Goal: Navigation & Orientation: Find specific page/section

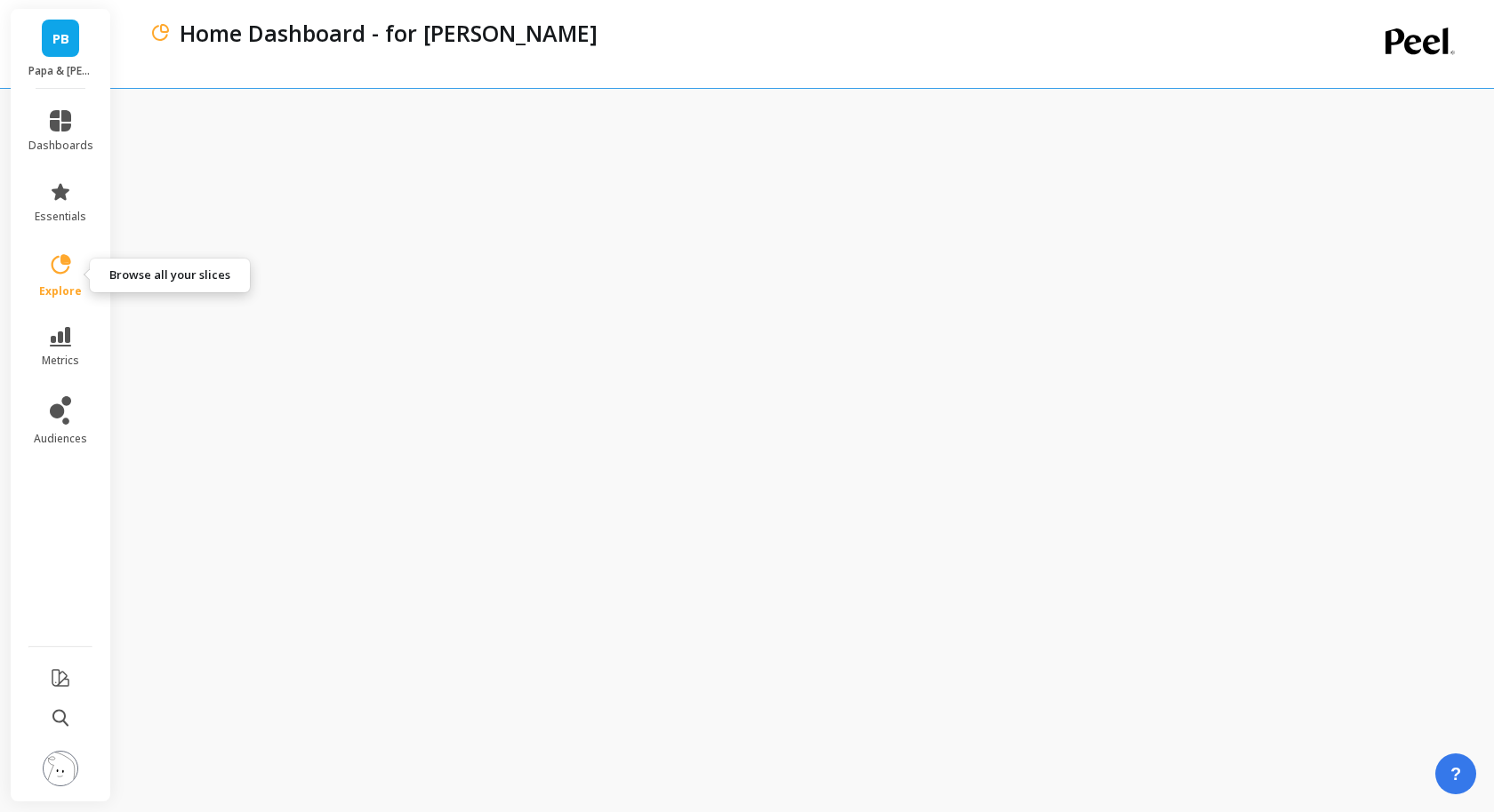
click at [66, 281] on link "explore" at bounding box center [61, 275] width 65 height 46
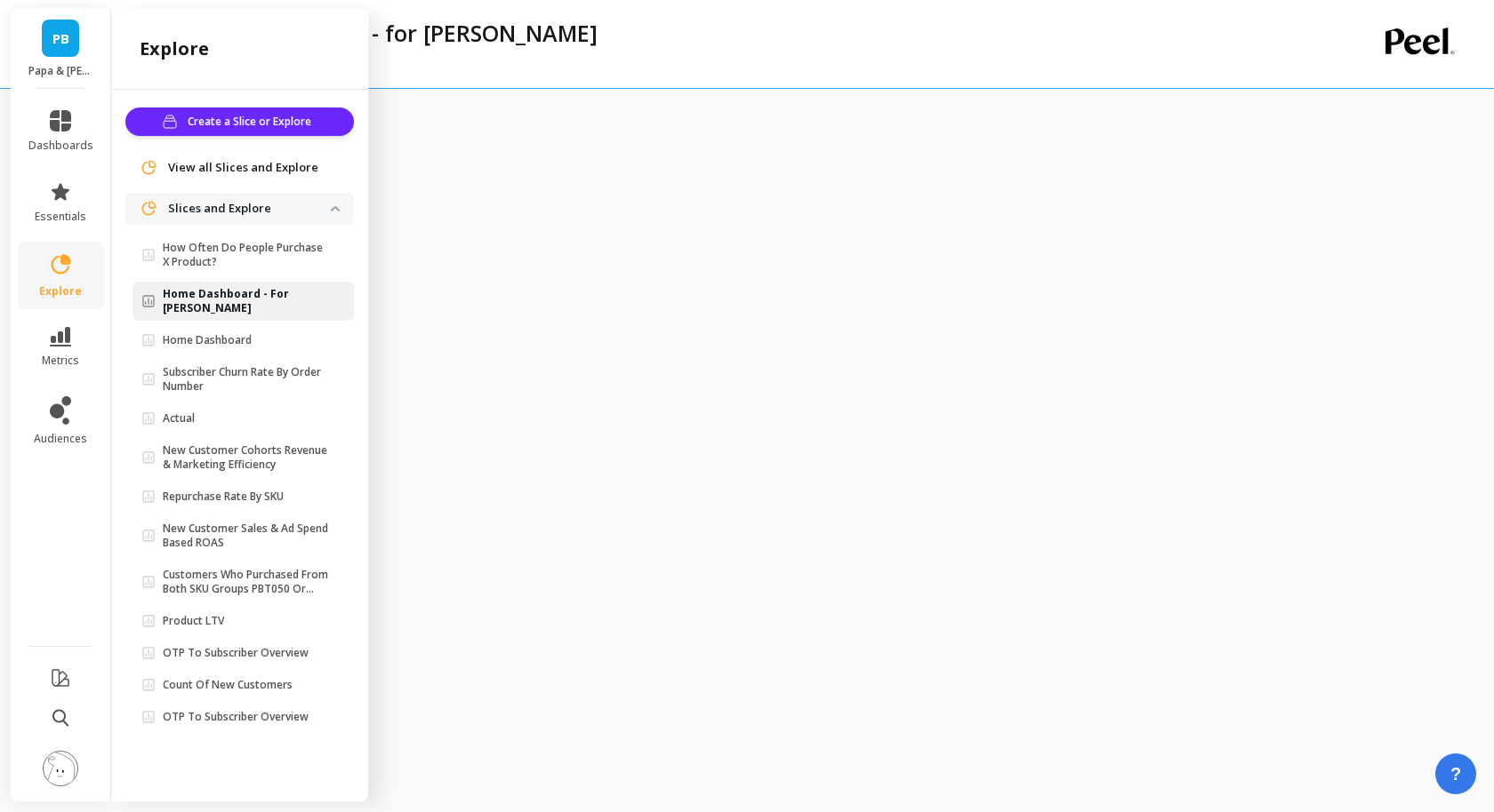
click at [258, 294] on p "Home Dashboard - For [PERSON_NAME]" at bounding box center [246, 301] width 168 height 29
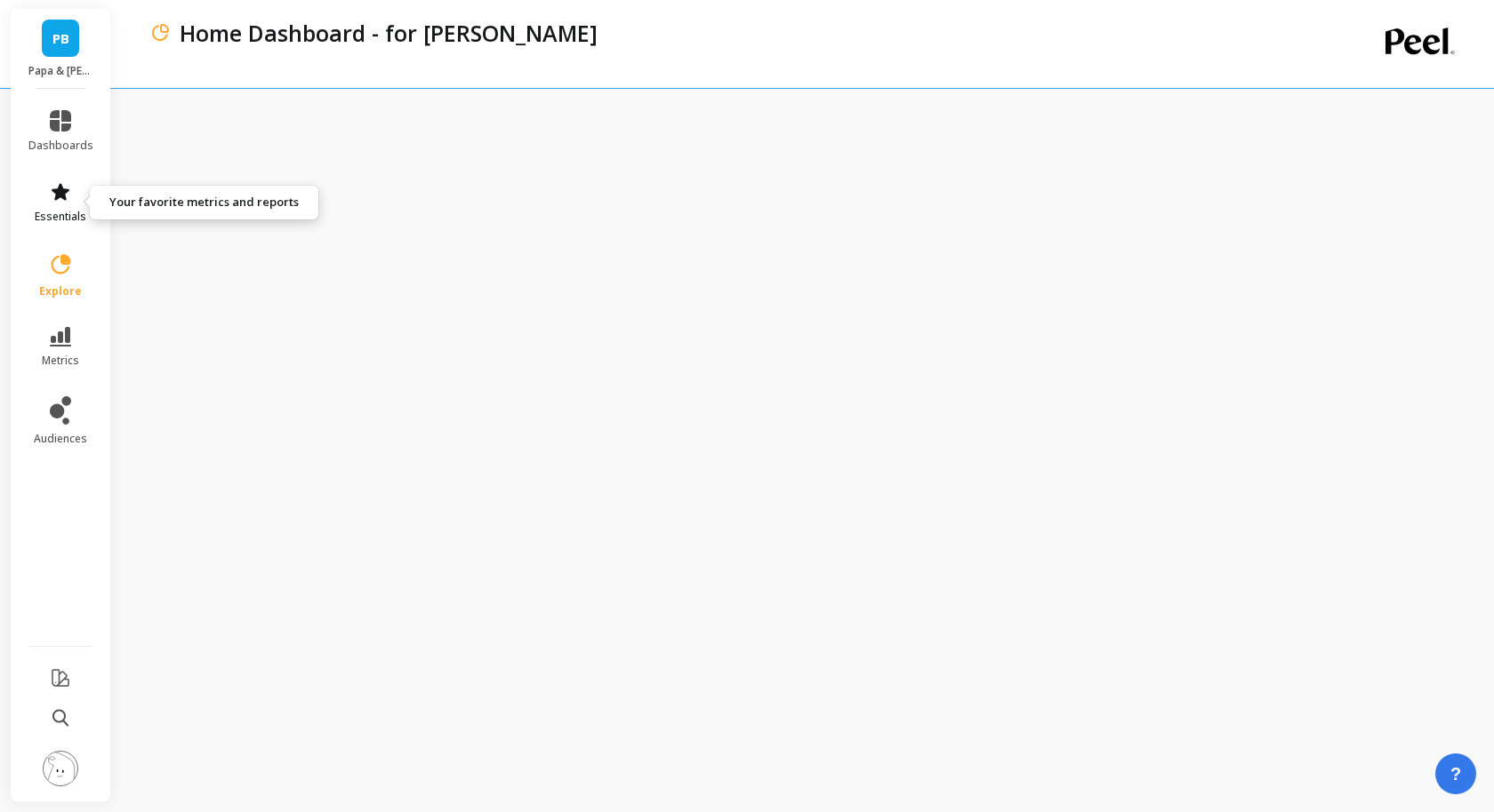
click at [54, 204] on link "essentials" at bounding box center [61, 203] width 65 height 42
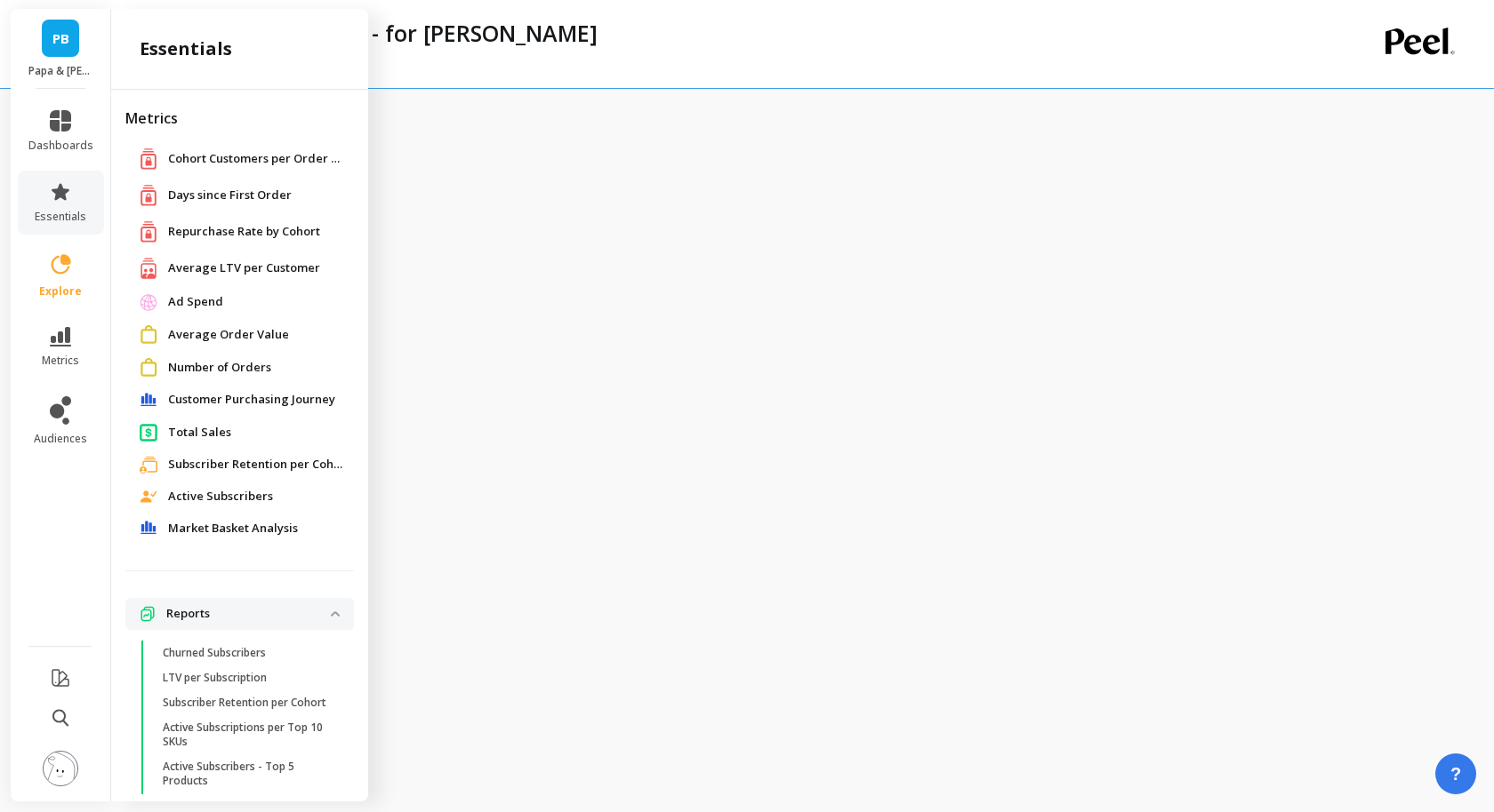
scroll to position [48, 0]
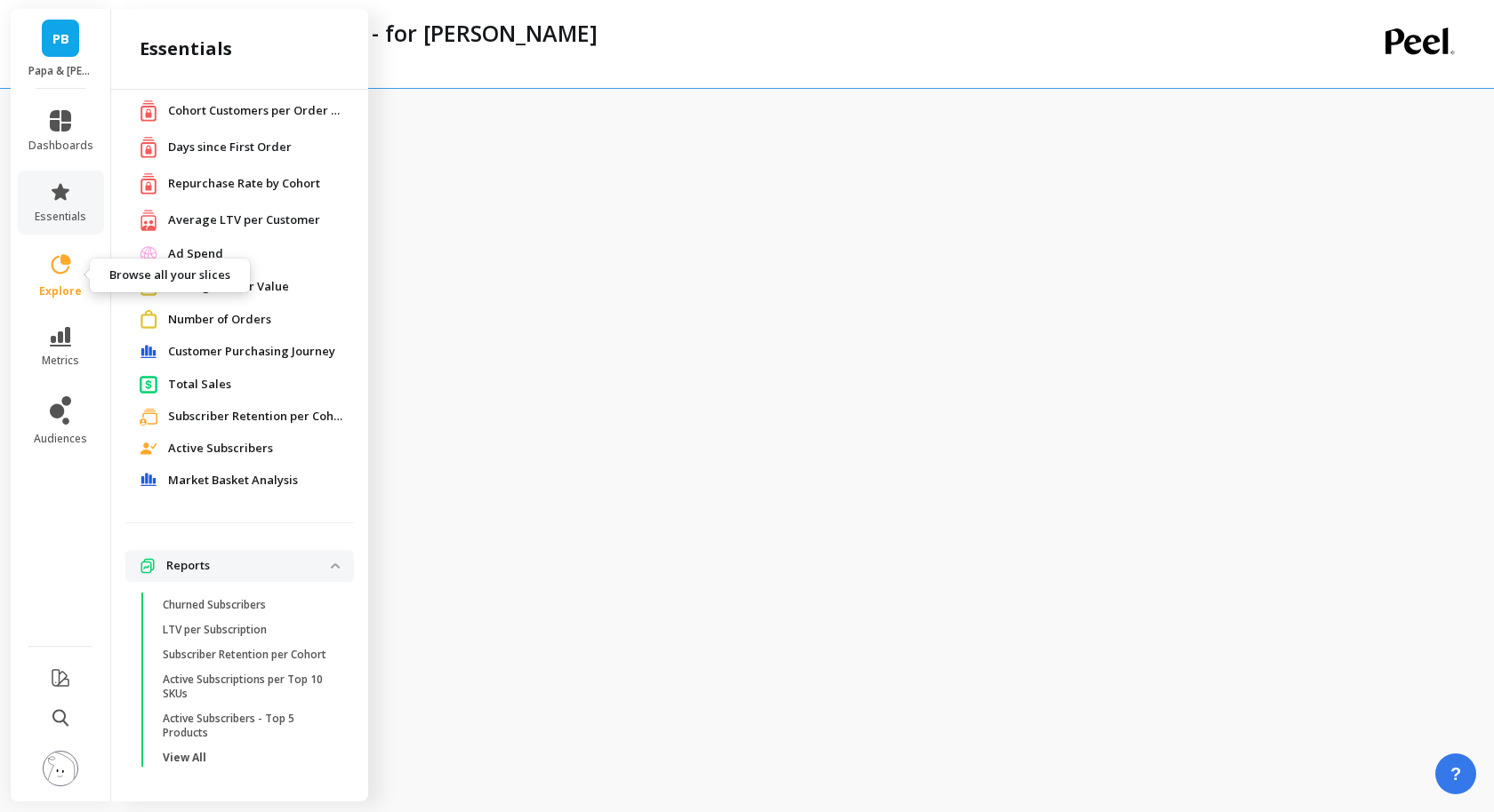
click at [52, 272] on icon at bounding box center [60, 265] width 25 height 25
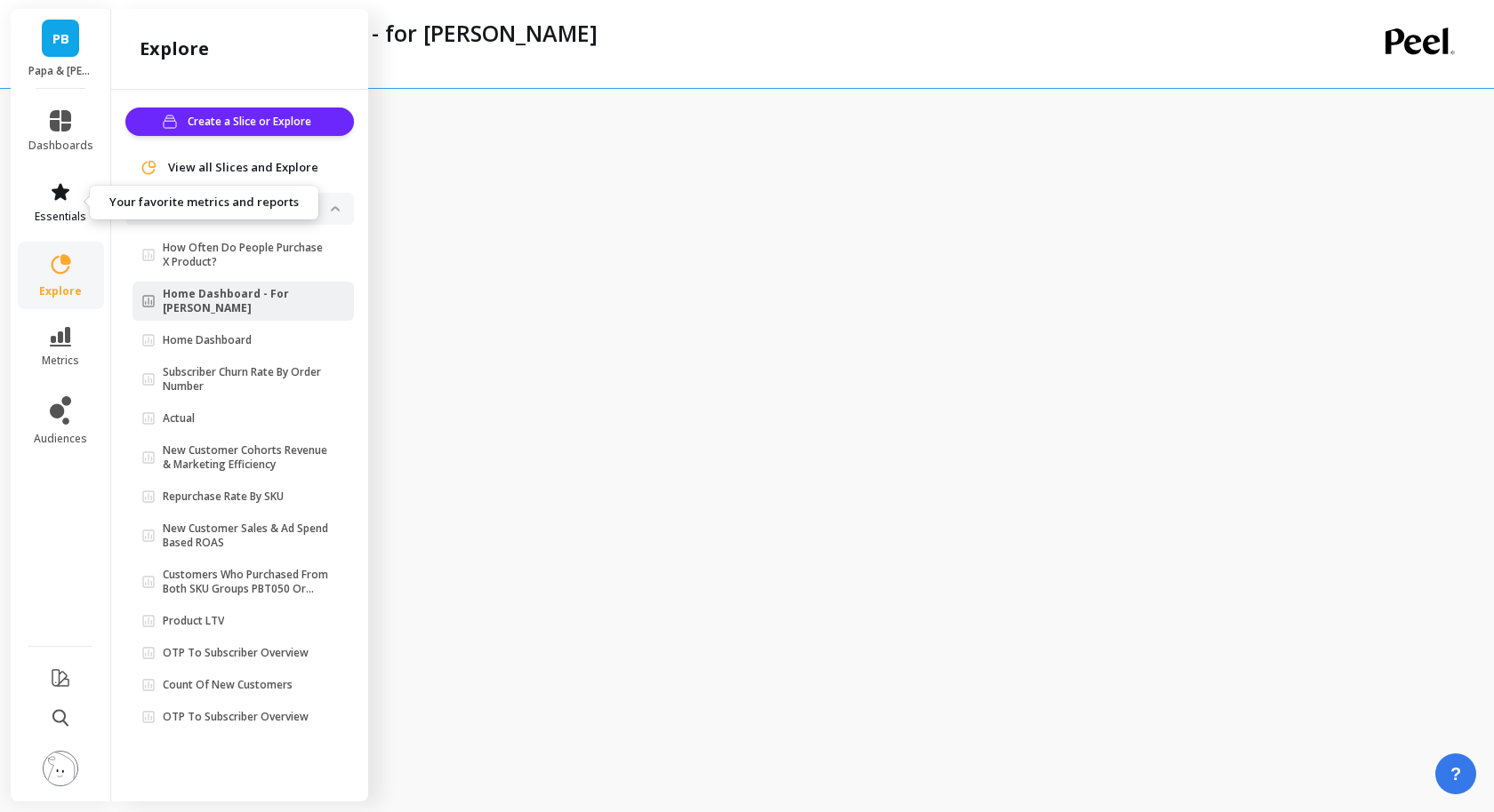
click at [58, 188] on icon at bounding box center [60, 192] width 18 height 17
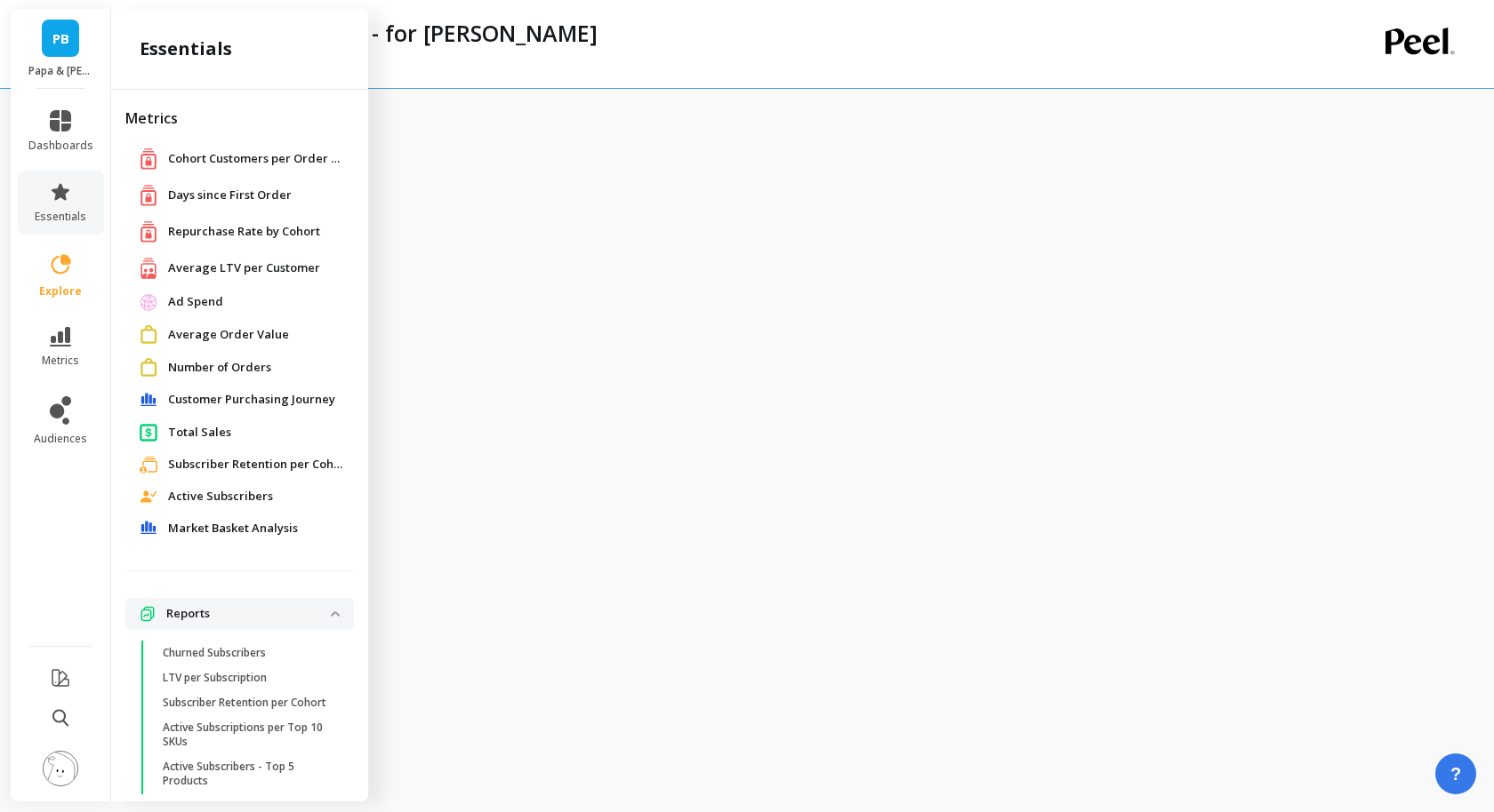
scroll to position [48, 0]
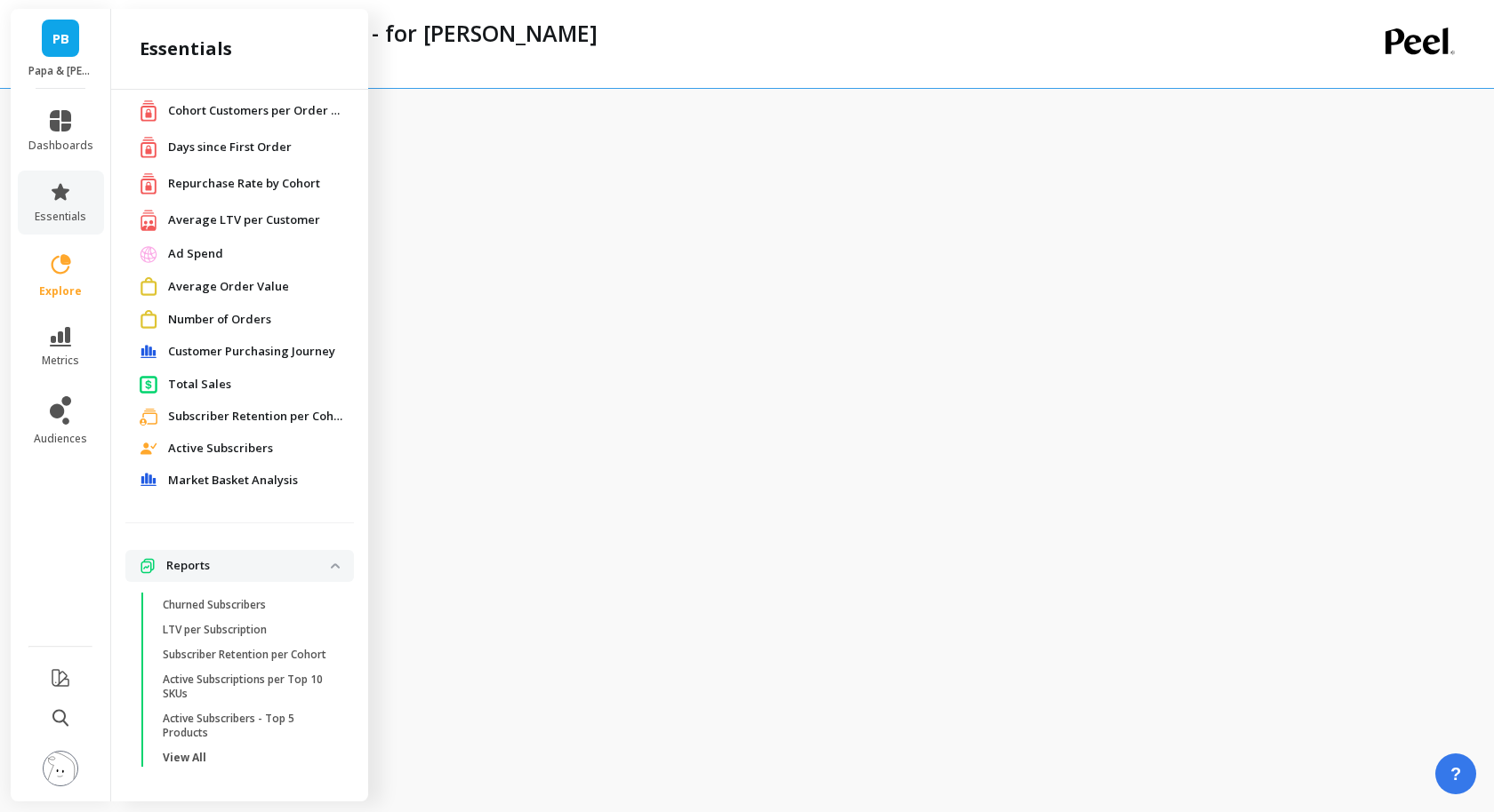
click at [203, 322] on span "Number of Orders" at bounding box center [219, 320] width 103 height 18
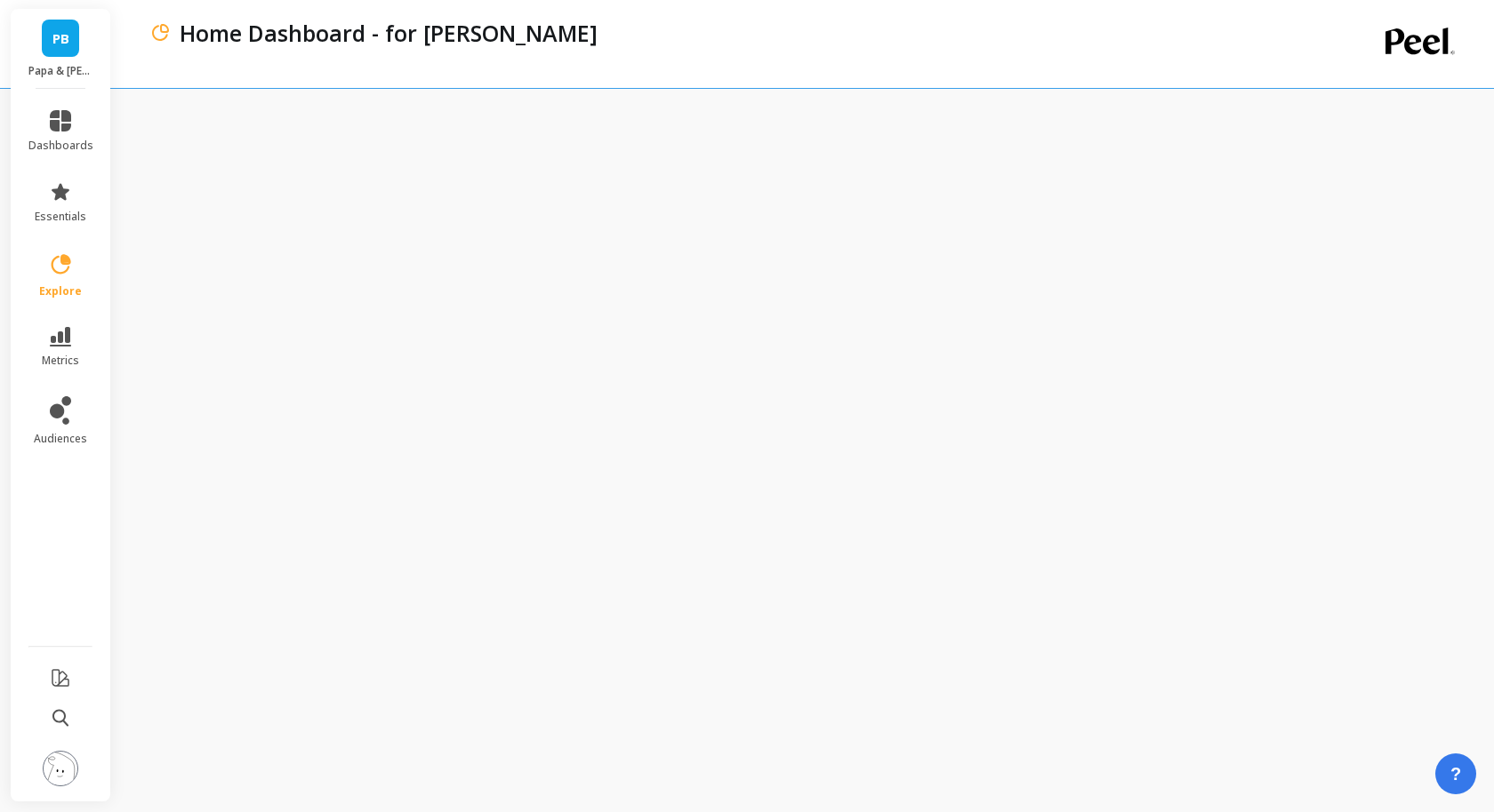
scroll to position [0, 0]
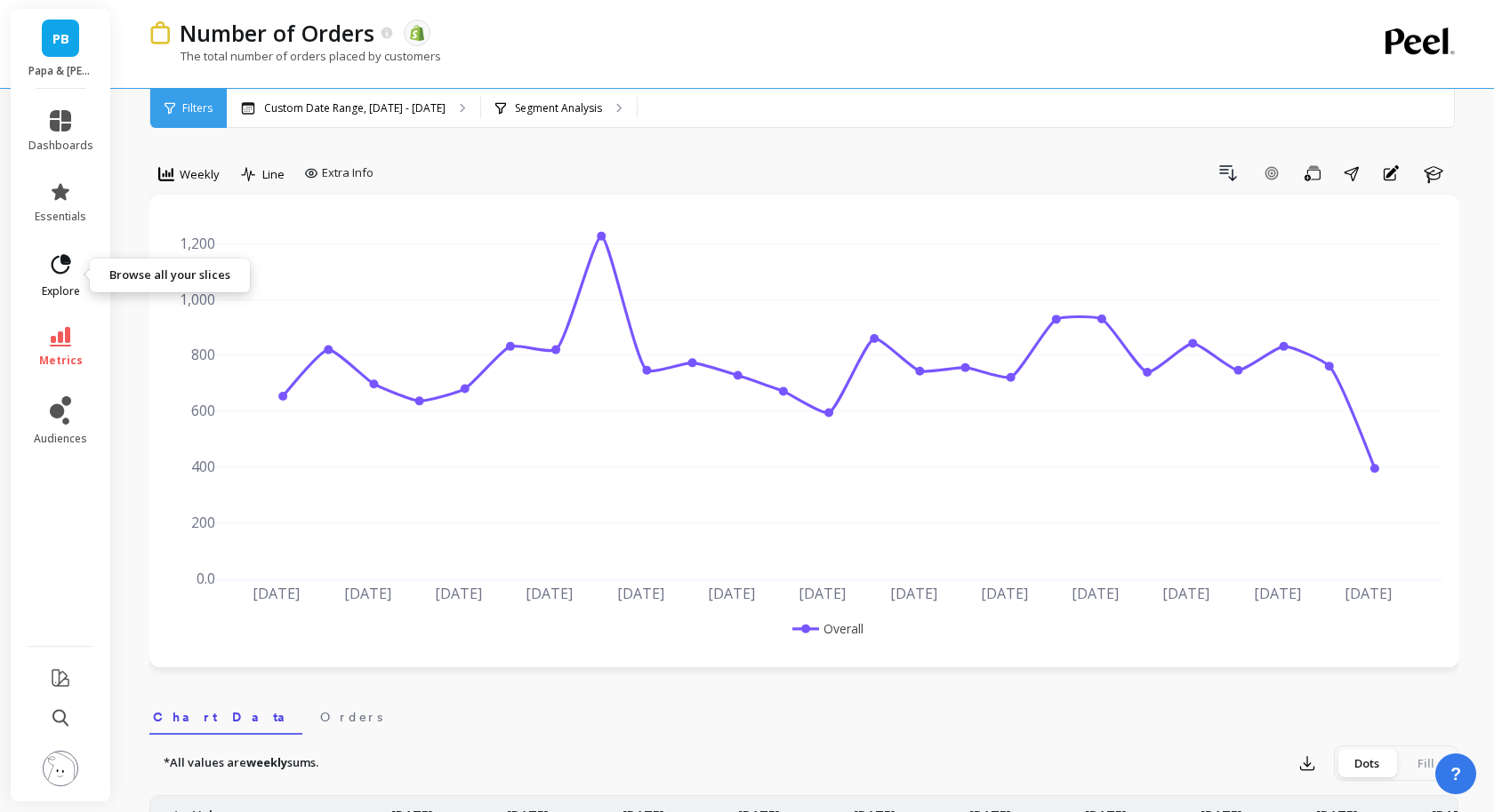
click at [63, 280] on link "explore" at bounding box center [61, 275] width 65 height 46
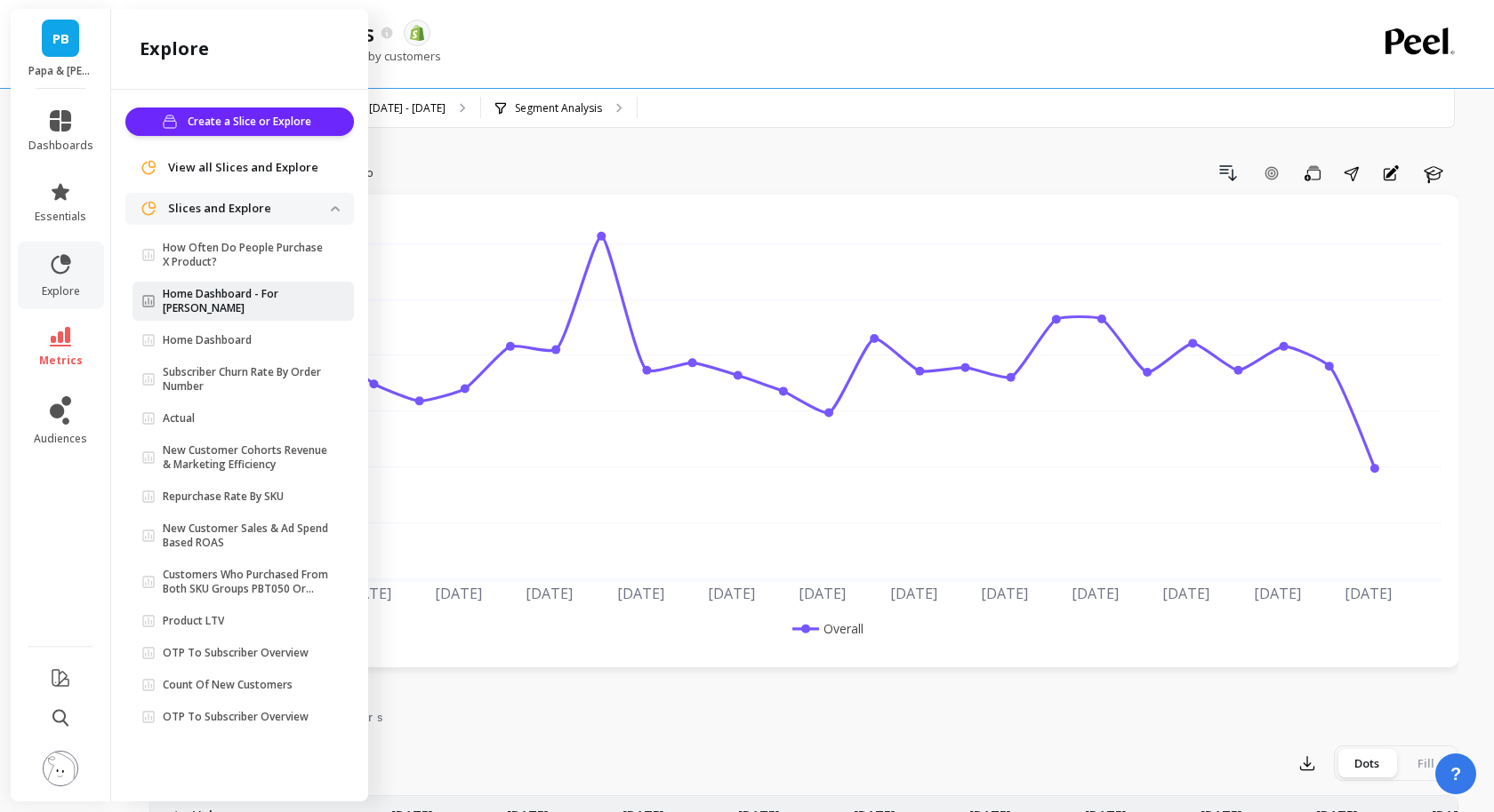
click at [255, 289] on p "Home Dashboard - For Sami" at bounding box center [246, 301] width 168 height 29
